Goal: Check status: Check status

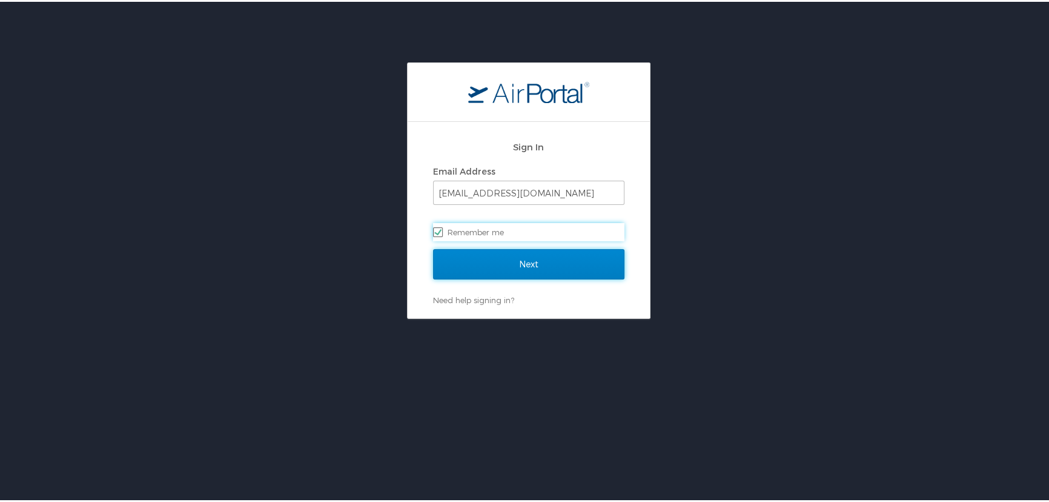
click at [520, 264] on input "Next" at bounding box center [528, 262] width 191 height 30
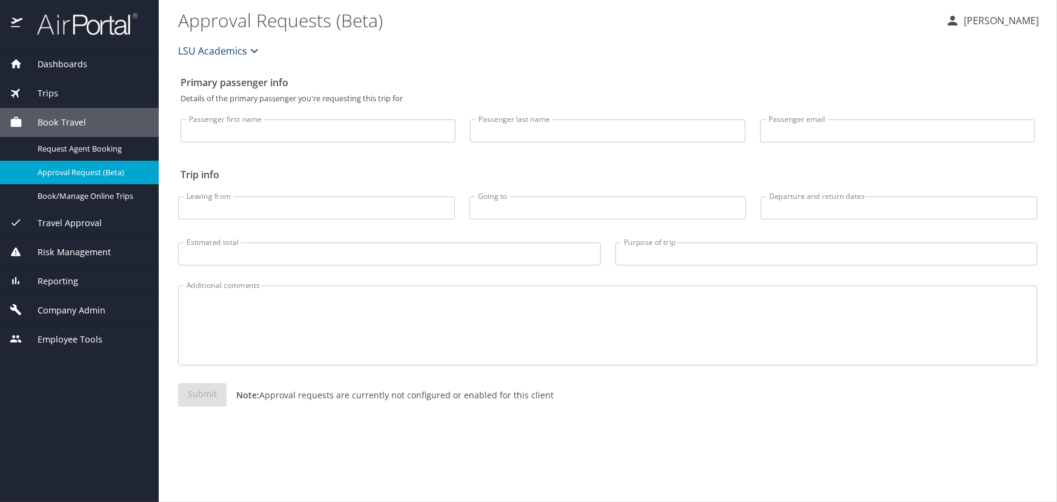
click at [69, 99] on div "Trips" at bounding box center [79, 93] width 159 height 29
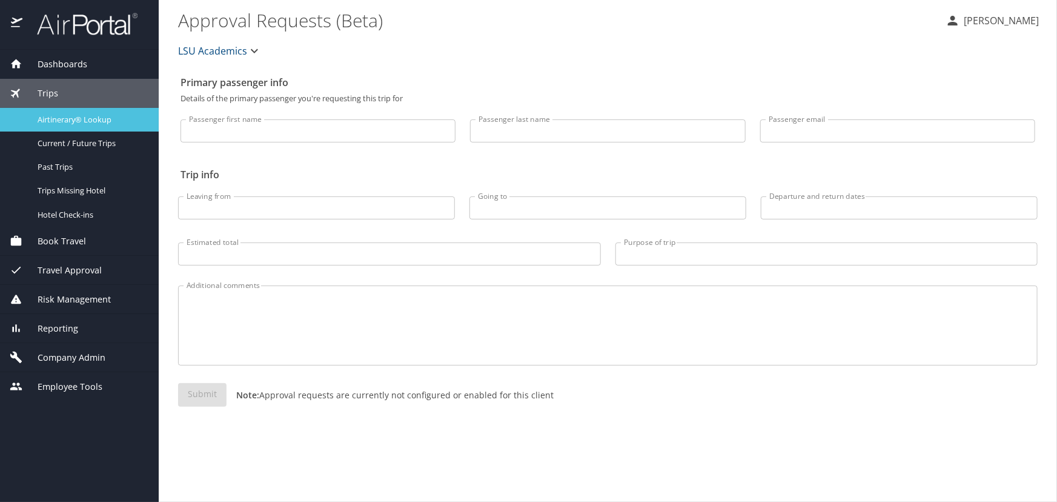
click at [87, 123] on span "Airtinerary® Lookup" at bounding box center [91, 120] width 107 height 12
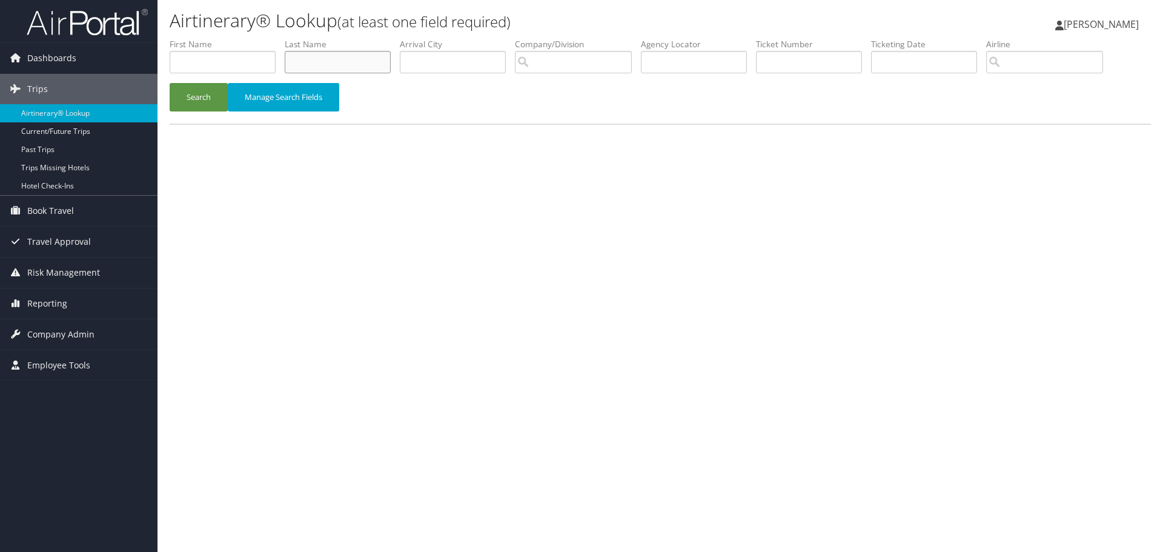
click at [327, 55] on input "text" at bounding box center [338, 62] width 106 height 22
type input "faeber"
click at [170, 83] on button "Search" at bounding box center [199, 97] width 58 height 28
